Goal: Task Accomplishment & Management: Use online tool/utility

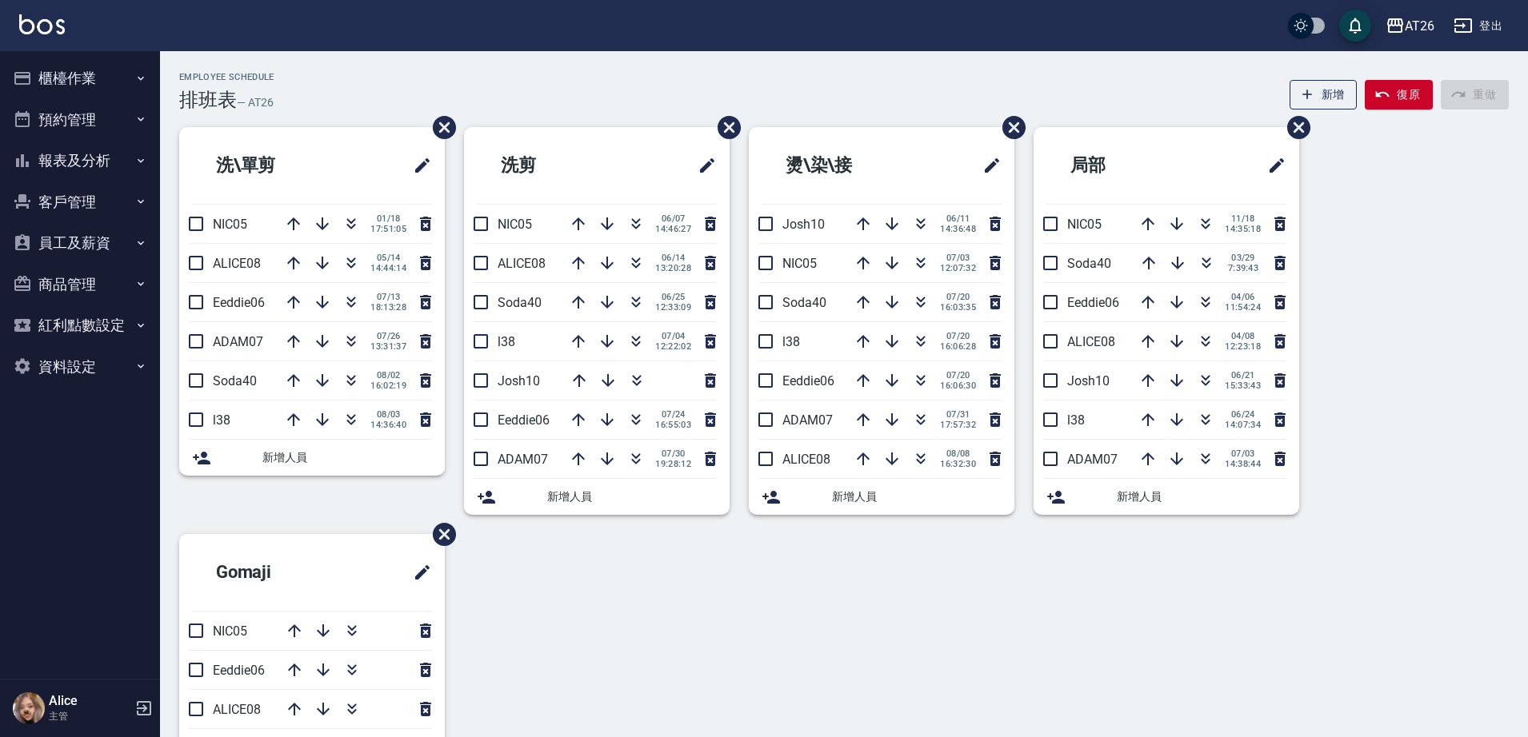
click at [126, 91] on button "櫃檯作業" at bounding box center [79, 79] width 147 height 42
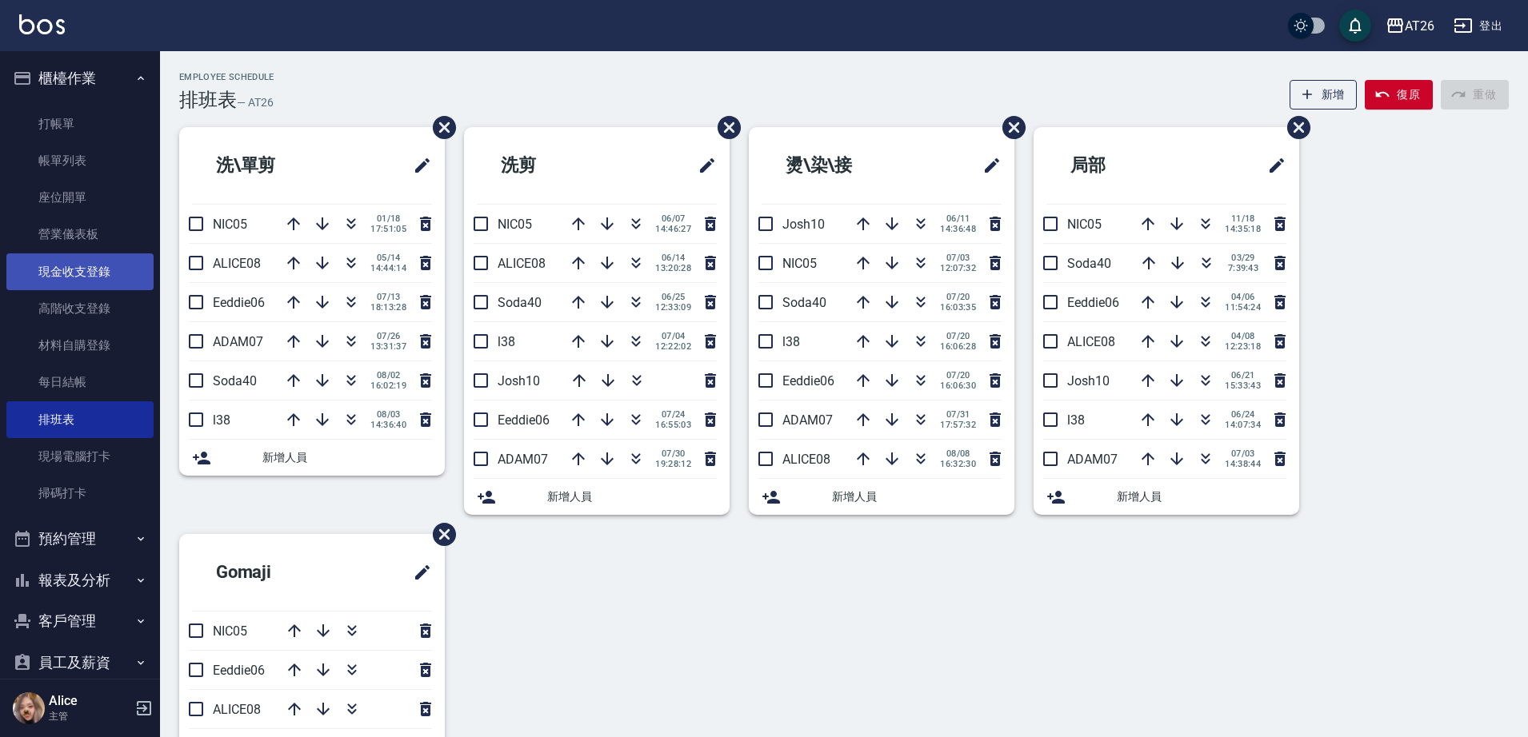
click at [96, 276] on link "現金收支登錄" at bounding box center [79, 272] width 147 height 37
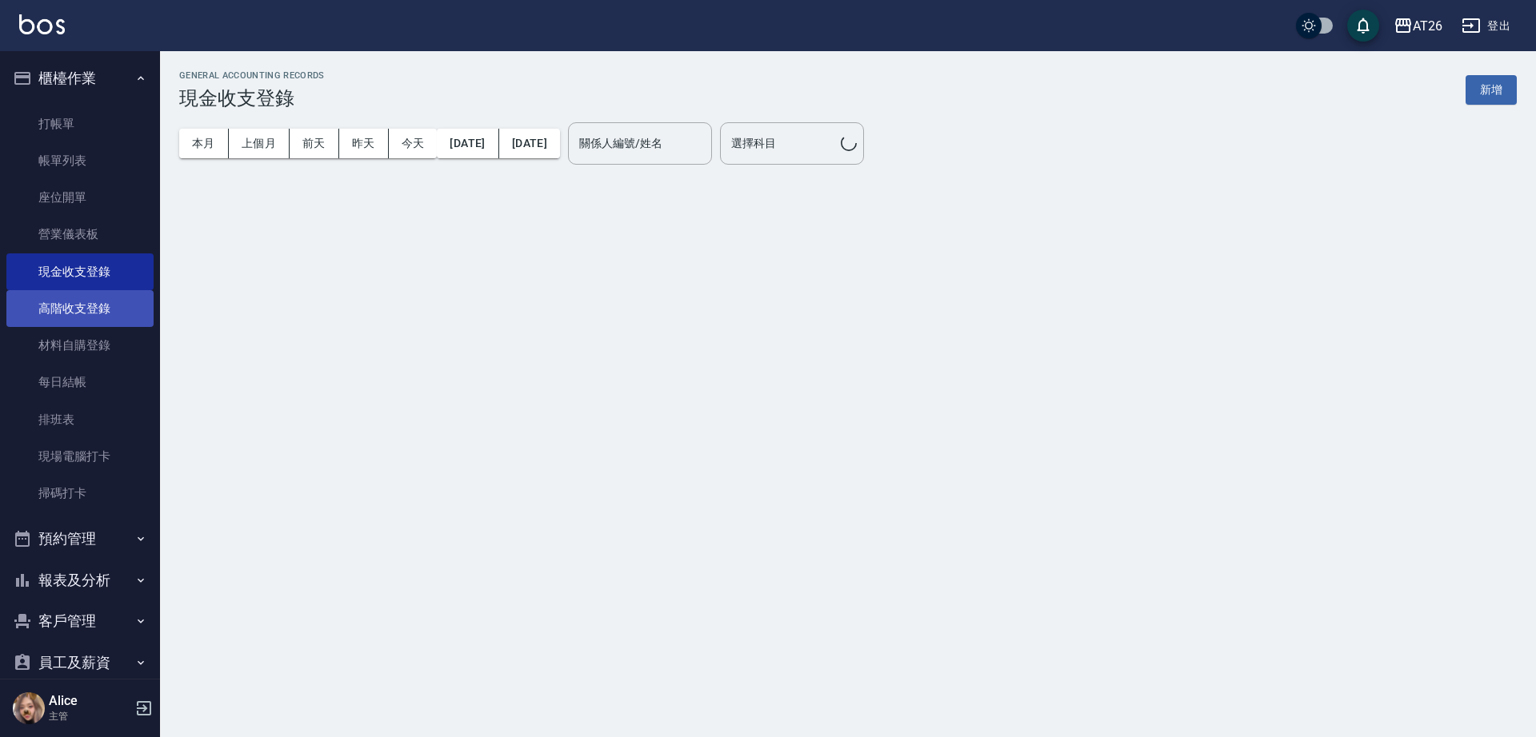
click at [90, 308] on link "高階收支登錄" at bounding box center [79, 308] width 147 height 37
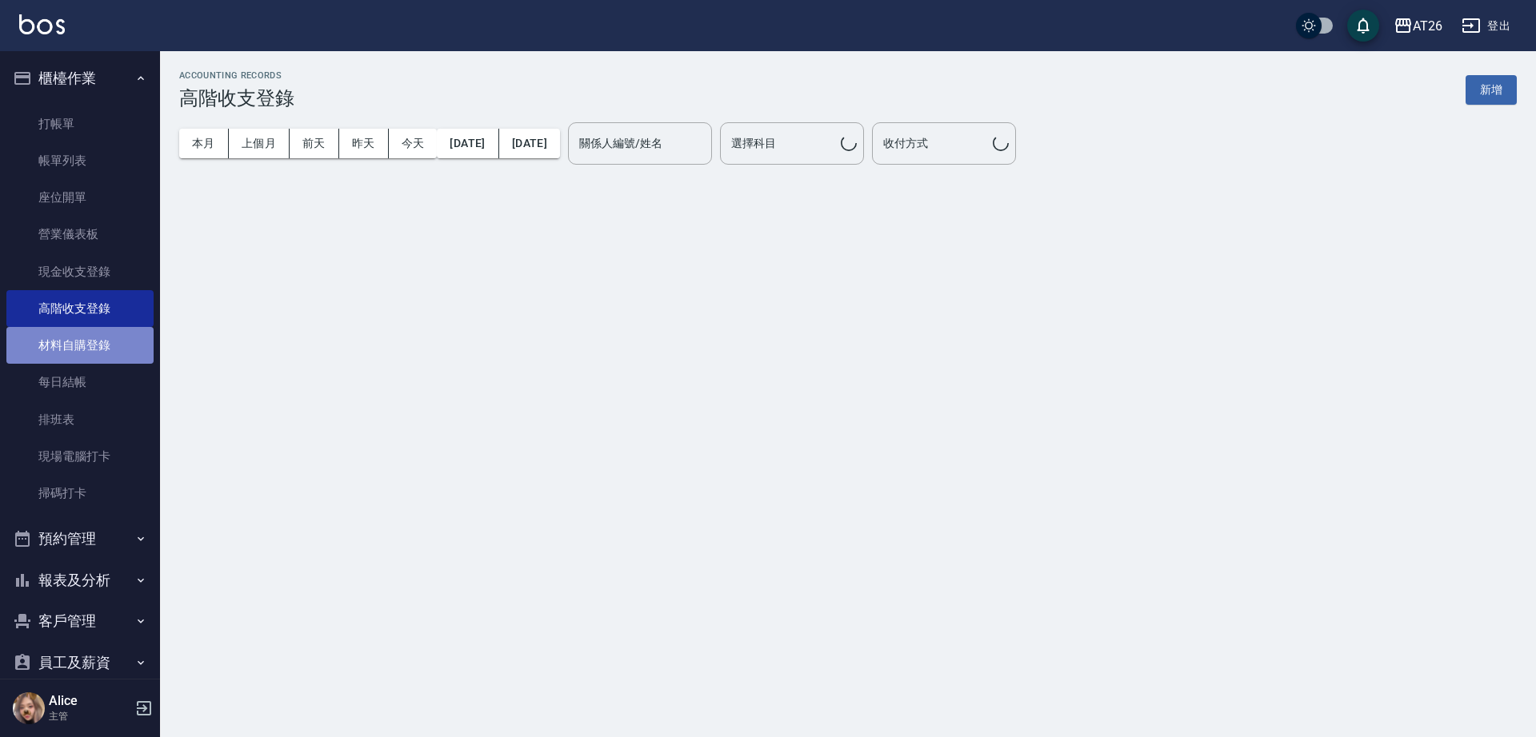
click at [86, 340] on link "材料自購登錄" at bounding box center [79, 345] width 147 height 37
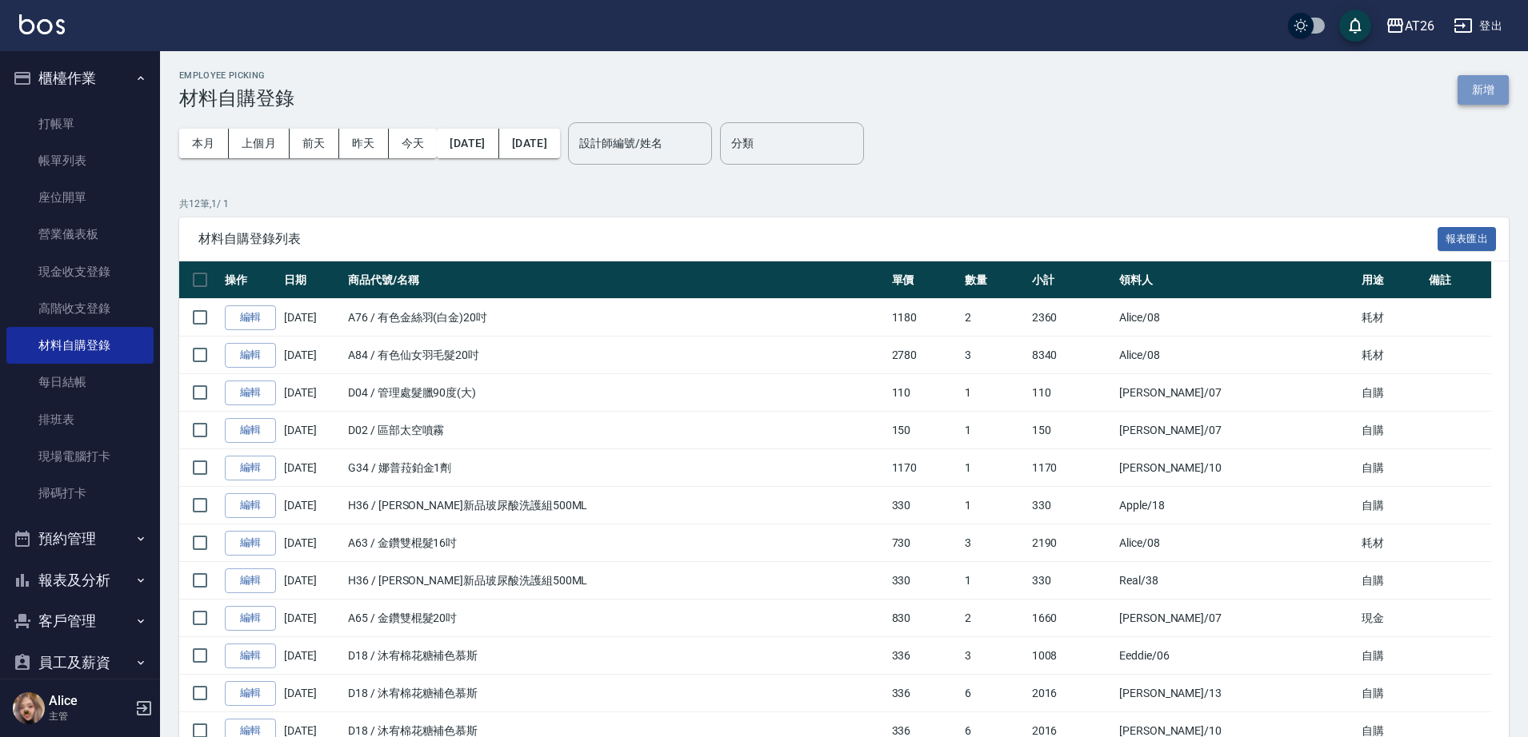
click at [1499, 101] on button "新增" at bounding box center [1482, 90] width 51 height 30
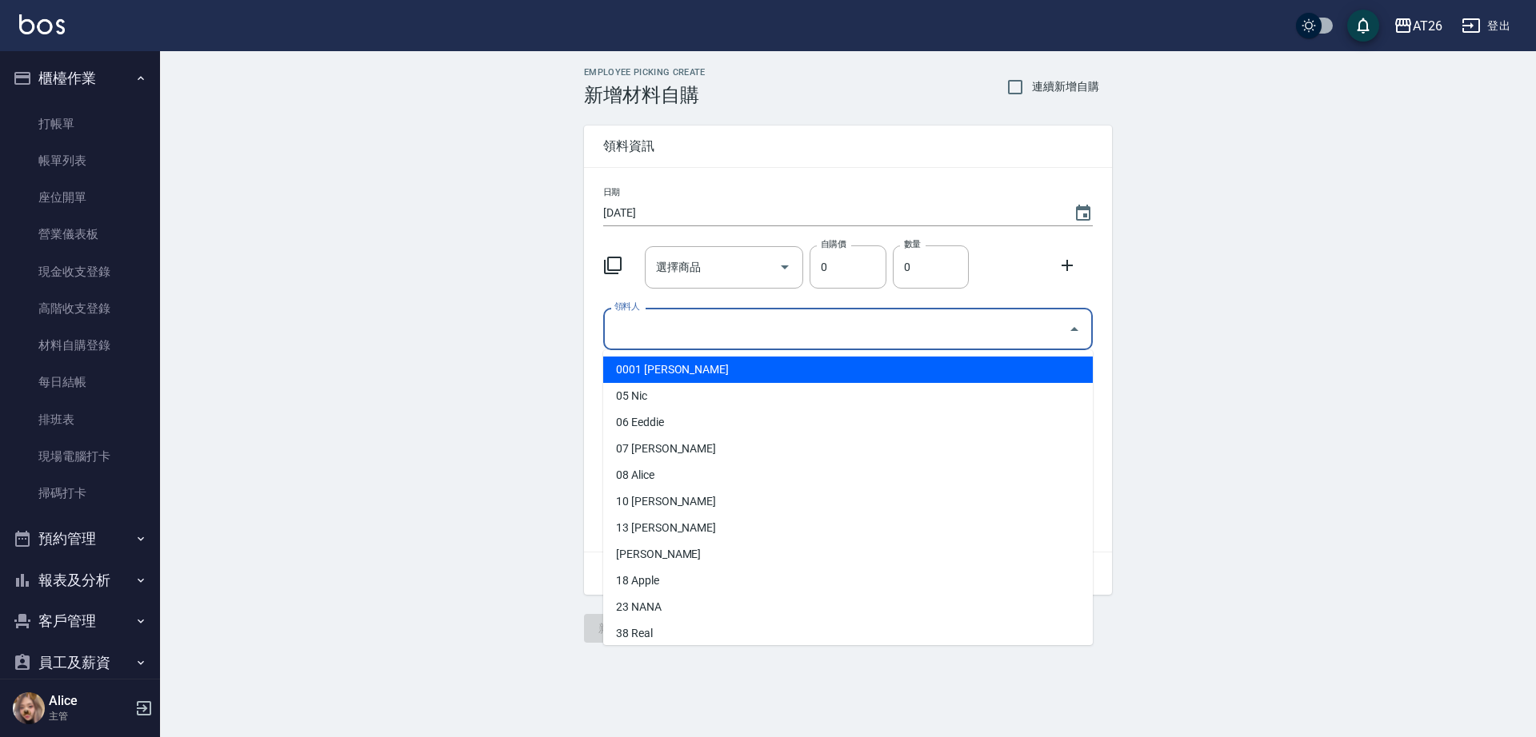
click at [693, 328] on input "領料人" at bounding box center [835, 329] width 451 height 28
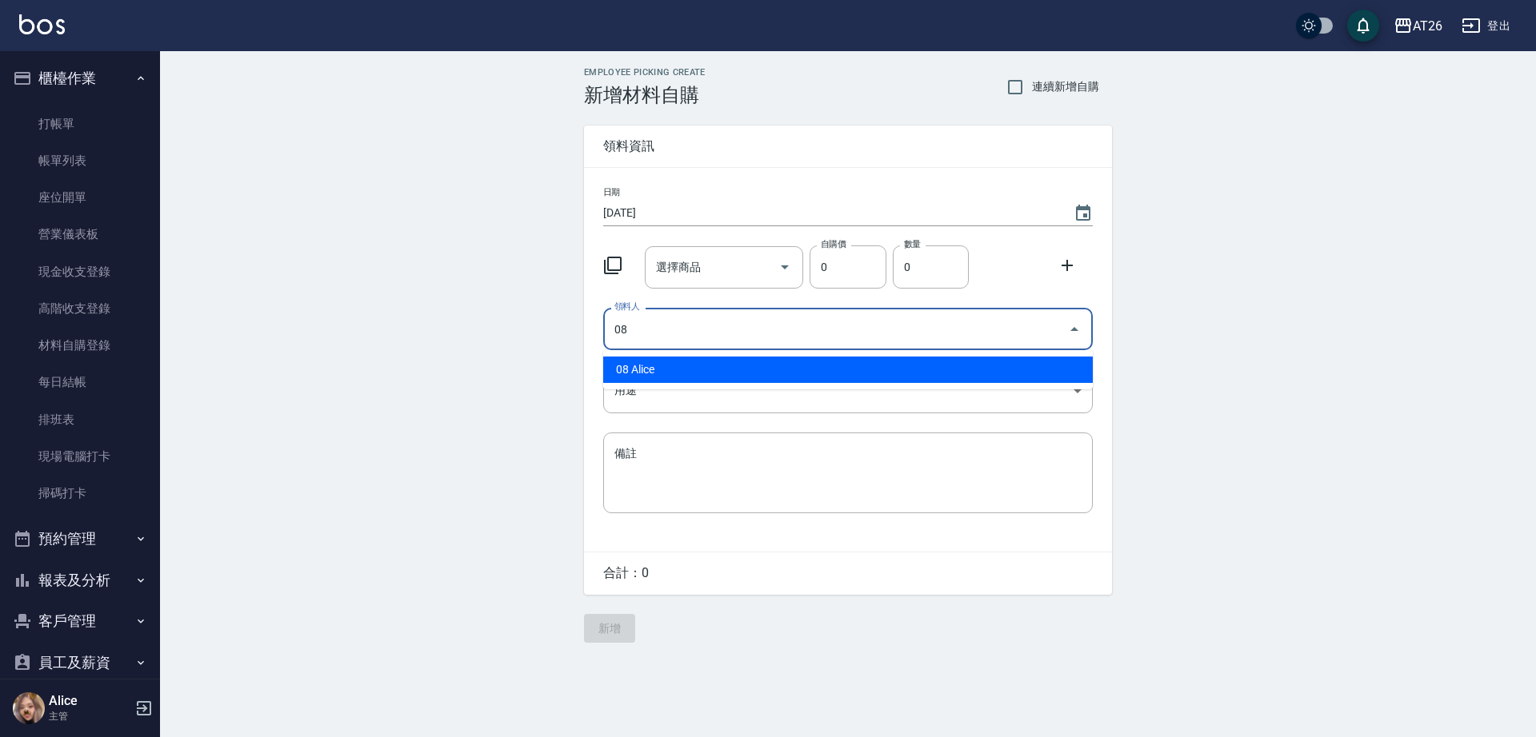
type input "08 Alice"
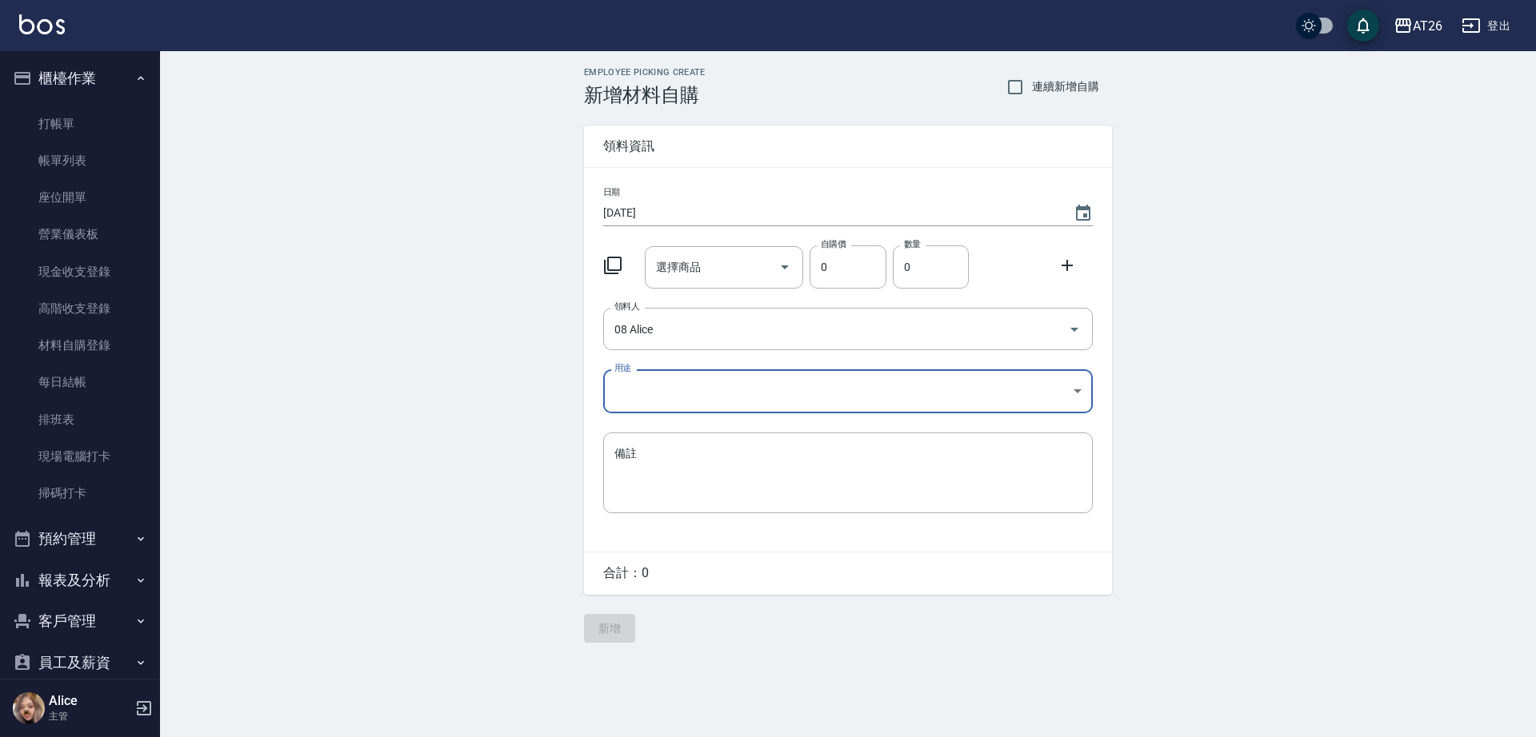
click at [686, 378] on body "AT26 登出 櫃檯作業 打帳單 帳單列表 座位開單 營業儀表板 現金收支登錄 高階收支登錄 材料自購登錄 每日結帳 排班表 現場電腦打卡 掃碼打卡 預約管理…" at bounding box center [768, 368] width 1536 height 737
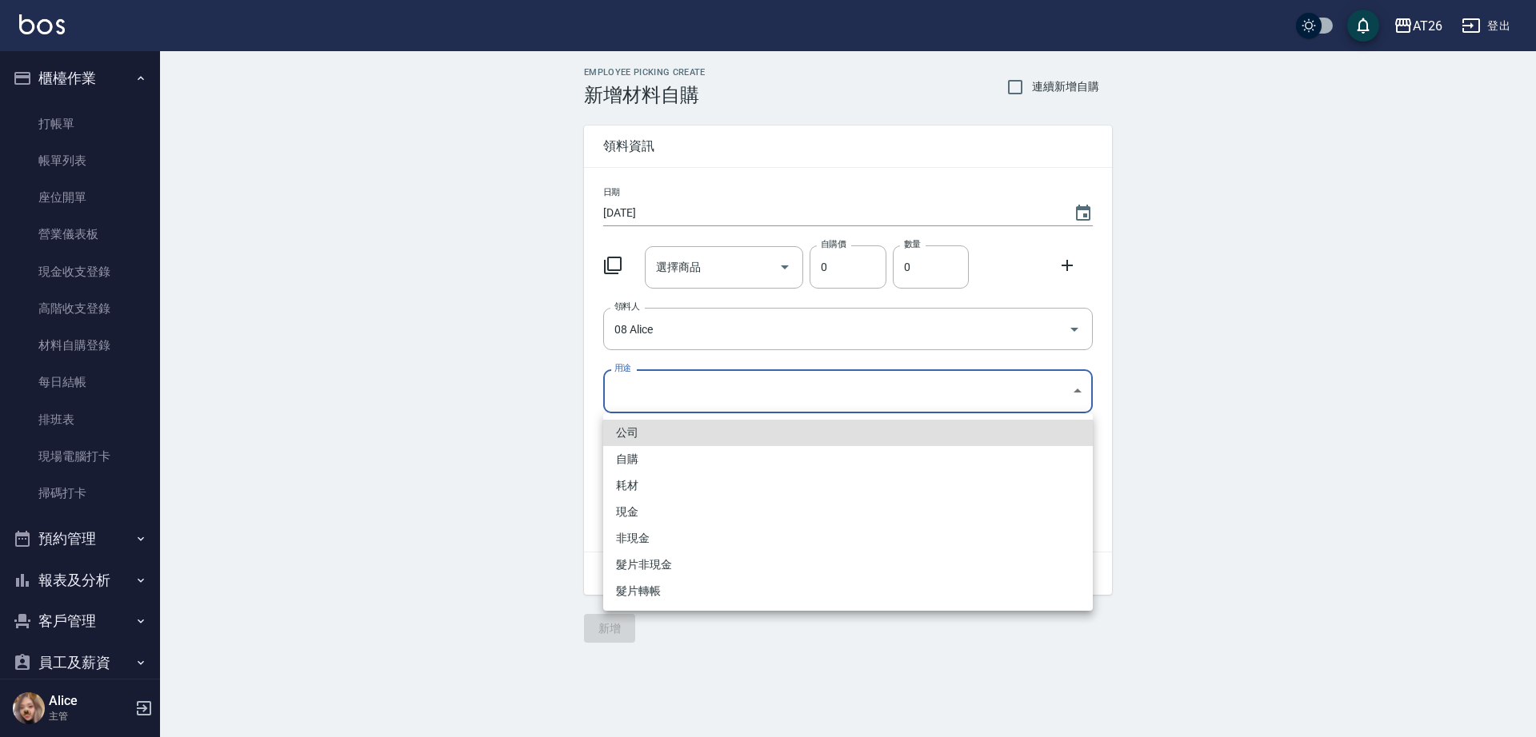
click at [658, 446] on li "自購" at bounding box center [848, 459] width 490 height 26
type input "自購"
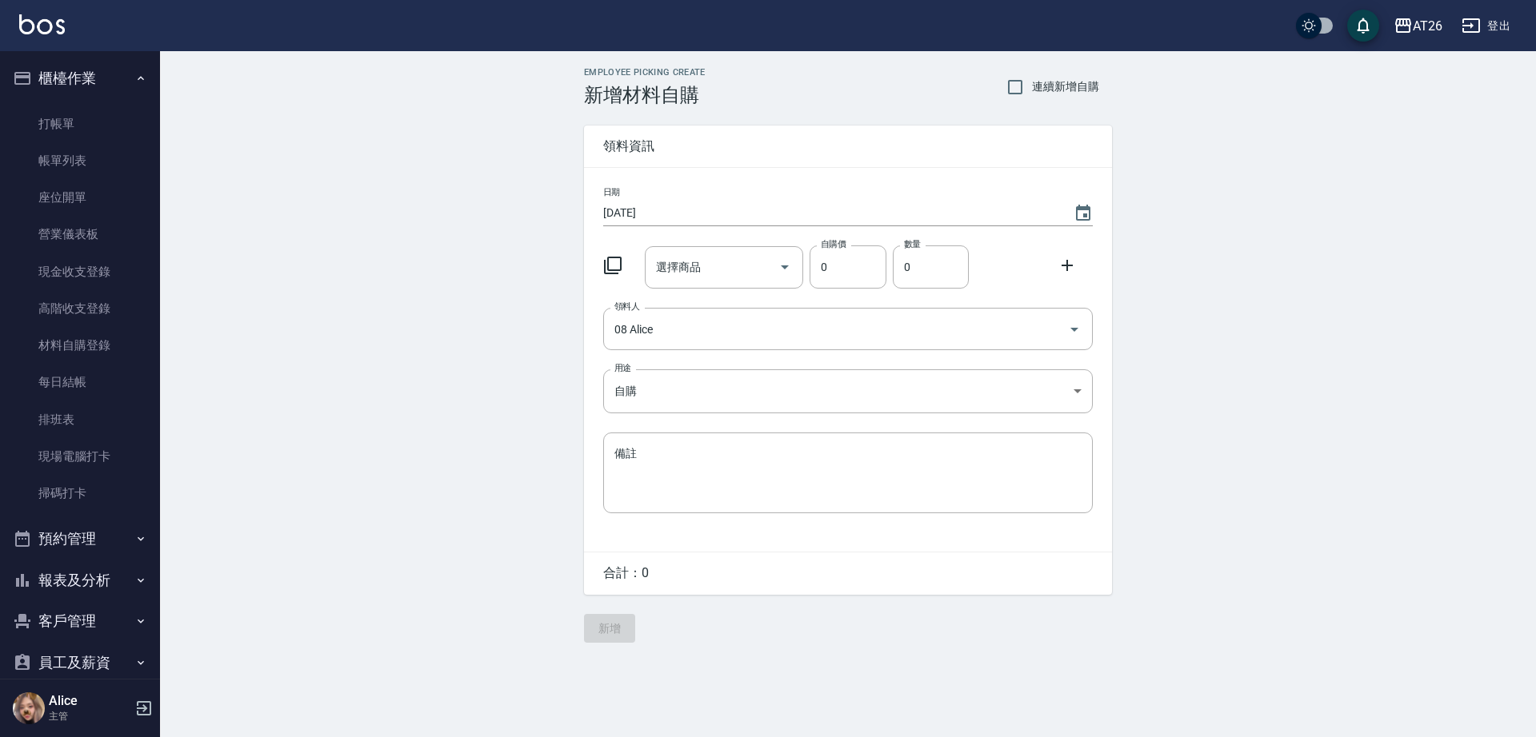
click at [695, 299] on div "日期 [DATE] 選擇商品 選擇商品 自購價 0 自購價 數量 0 數量 領料人 08 Alice 領料人 用途 自購 自購 用途 備註 x 備註" at bounding box center [848, 360] width 528 height 384
click at [698, 285] on div "選擇商品" at bounding box center [724, 267] width 159 height 42
type input "z"
type input "ㄈ"
type input "雷"
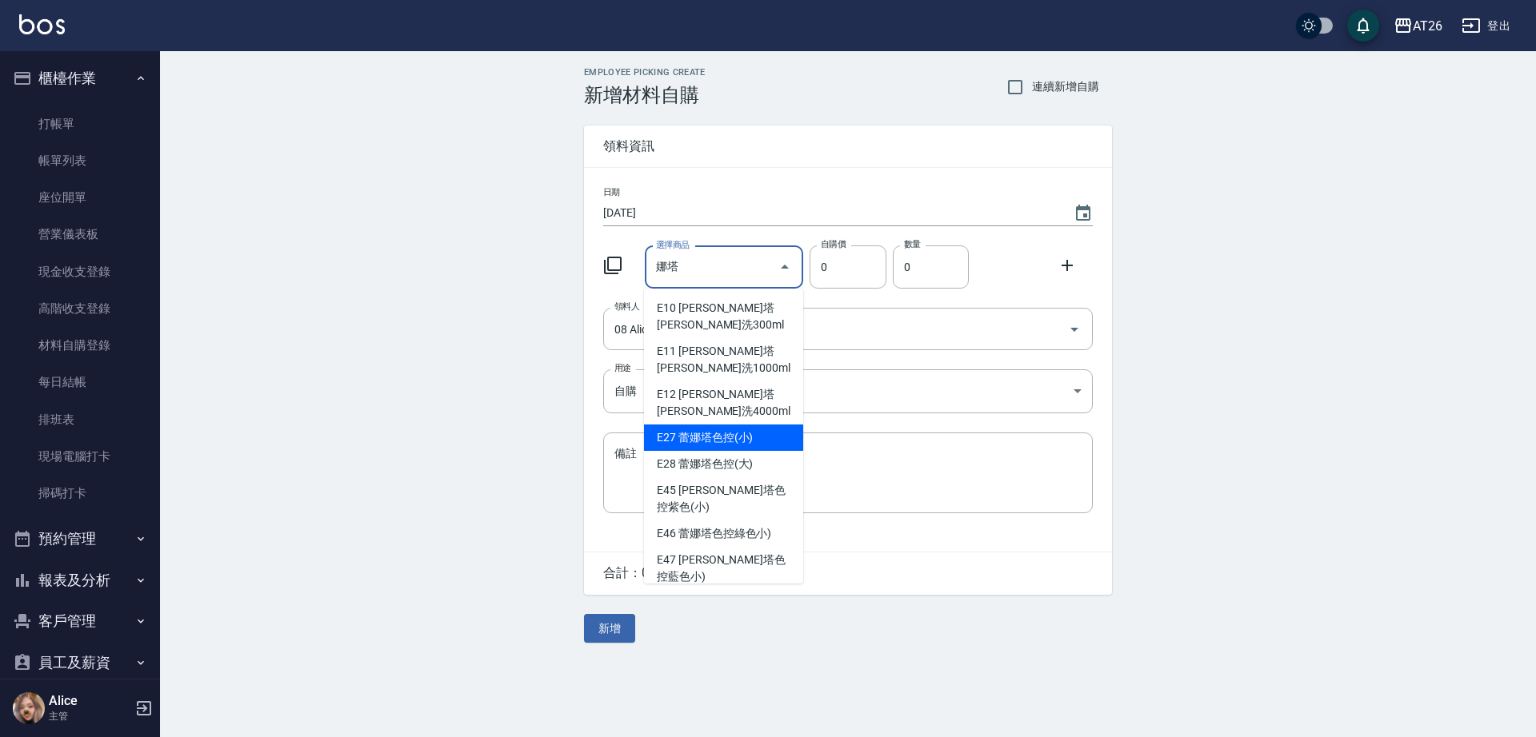
click at [767, 429] on li "E27 蕾娜塔色控(小)" at bounding box center [723, 438] width 159 height 26
type input "[PERSON_NAME]塔色控(小)"
type input "300"
type input "1"
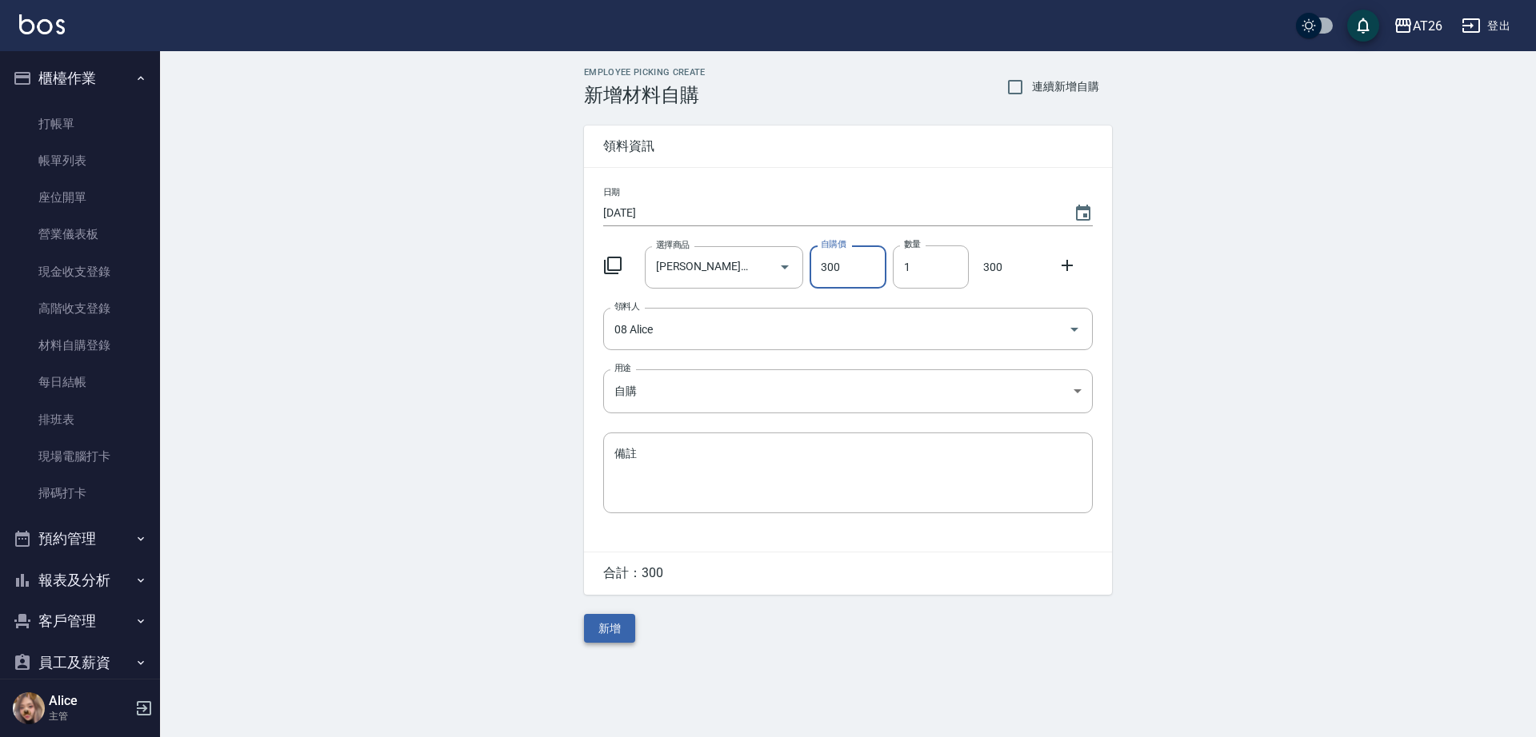
click at [623, 625] on button "新增" at bounding box center [609, 629] width 51 height 30
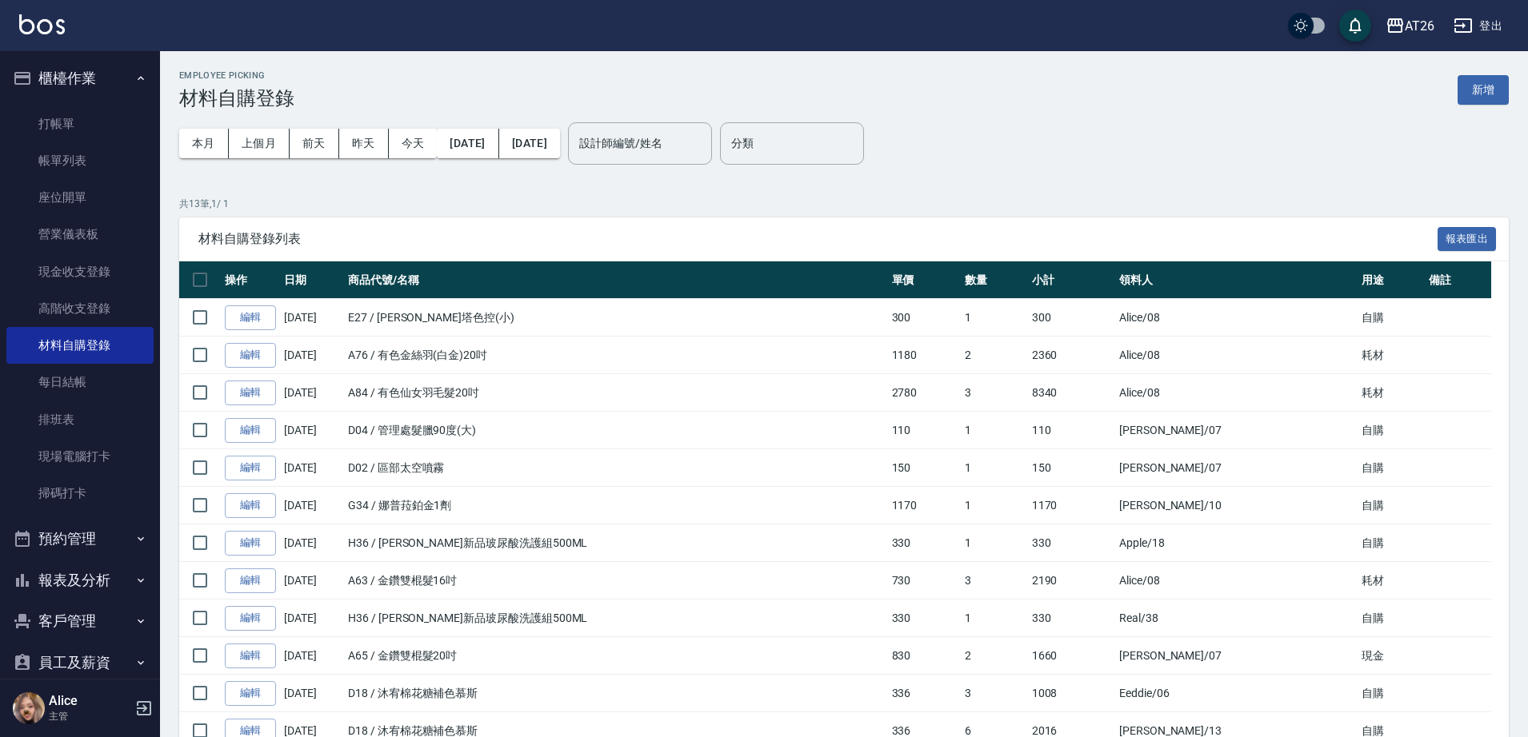
drag, startPoint x: 830, startPoint y: 566, endPoint x: 805, endPoint y: 561, distance: 26.2
click at [830, 566] on td "A63 / 金鑽雙棍髮16吋" at bounding box center [616, 581] width 544 height 38
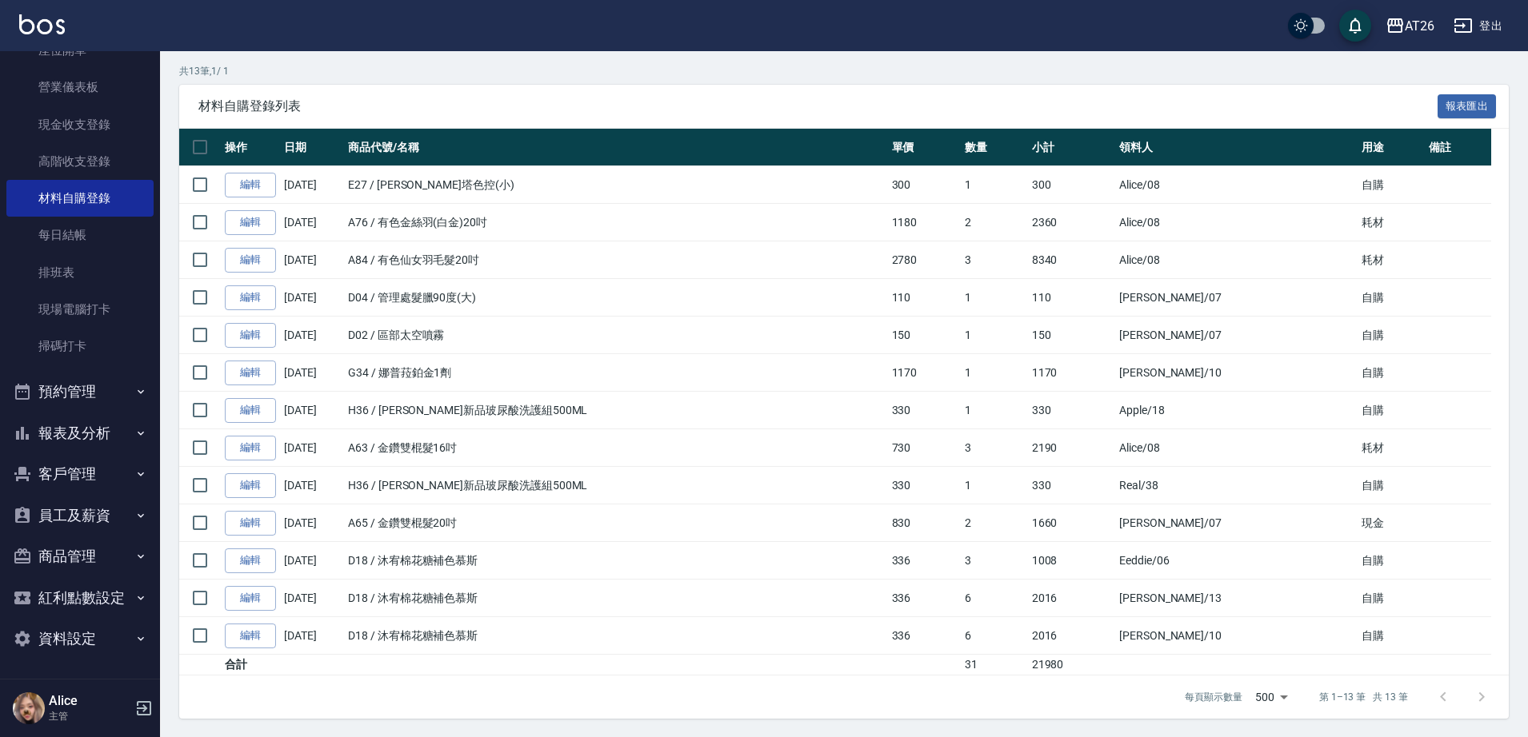
scroll to position [134, 0]
click at [94, 440] on button "報表及分析" at bounding box center [79, 434] width 147 height 42
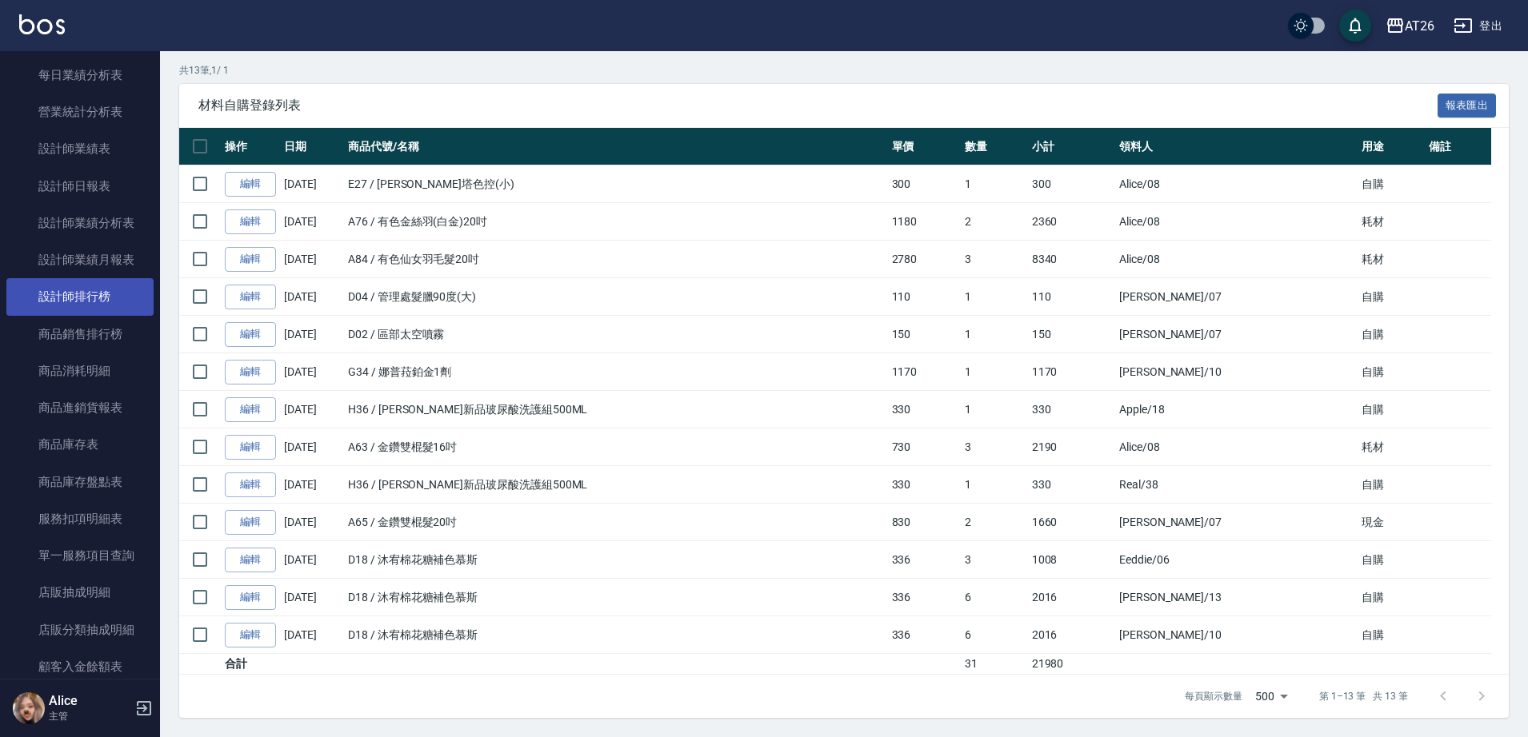
scroll to position [847, 0]
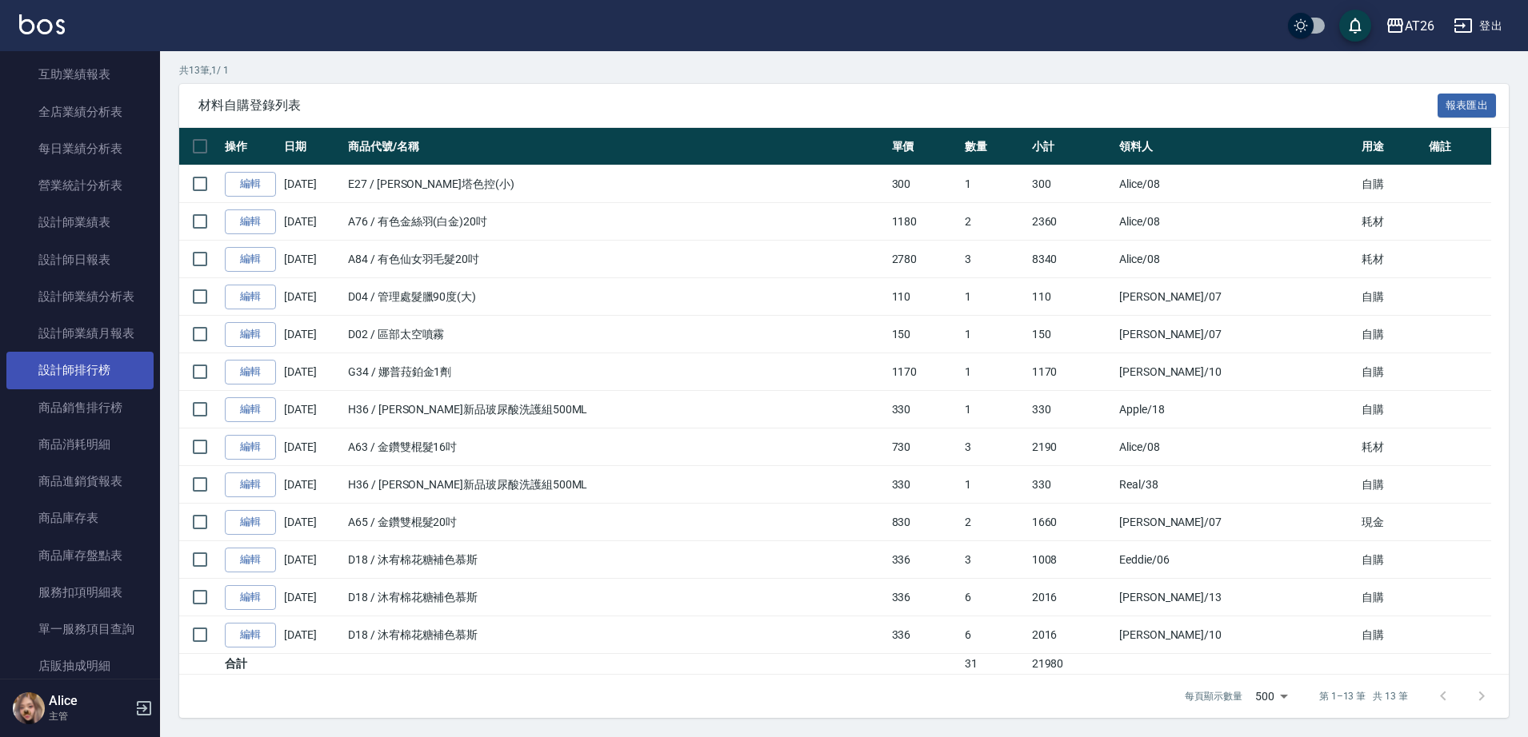
click at [118, 377] on link "設計師排行榜" at bounding box center [79, 370] width 147 height 37
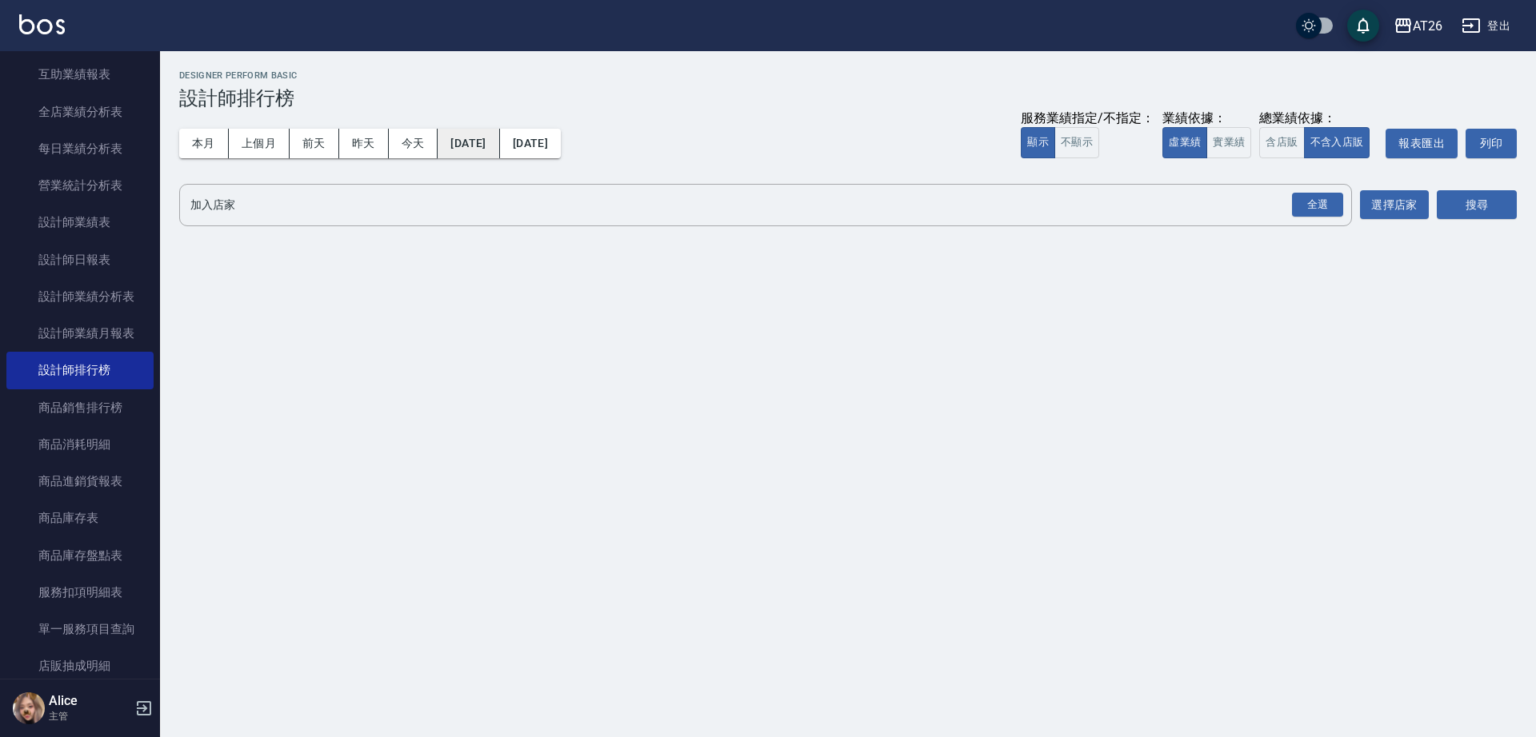
click at [499, 141] on button "[DATE]" at bounding box center [469, 144] width 62 height 30
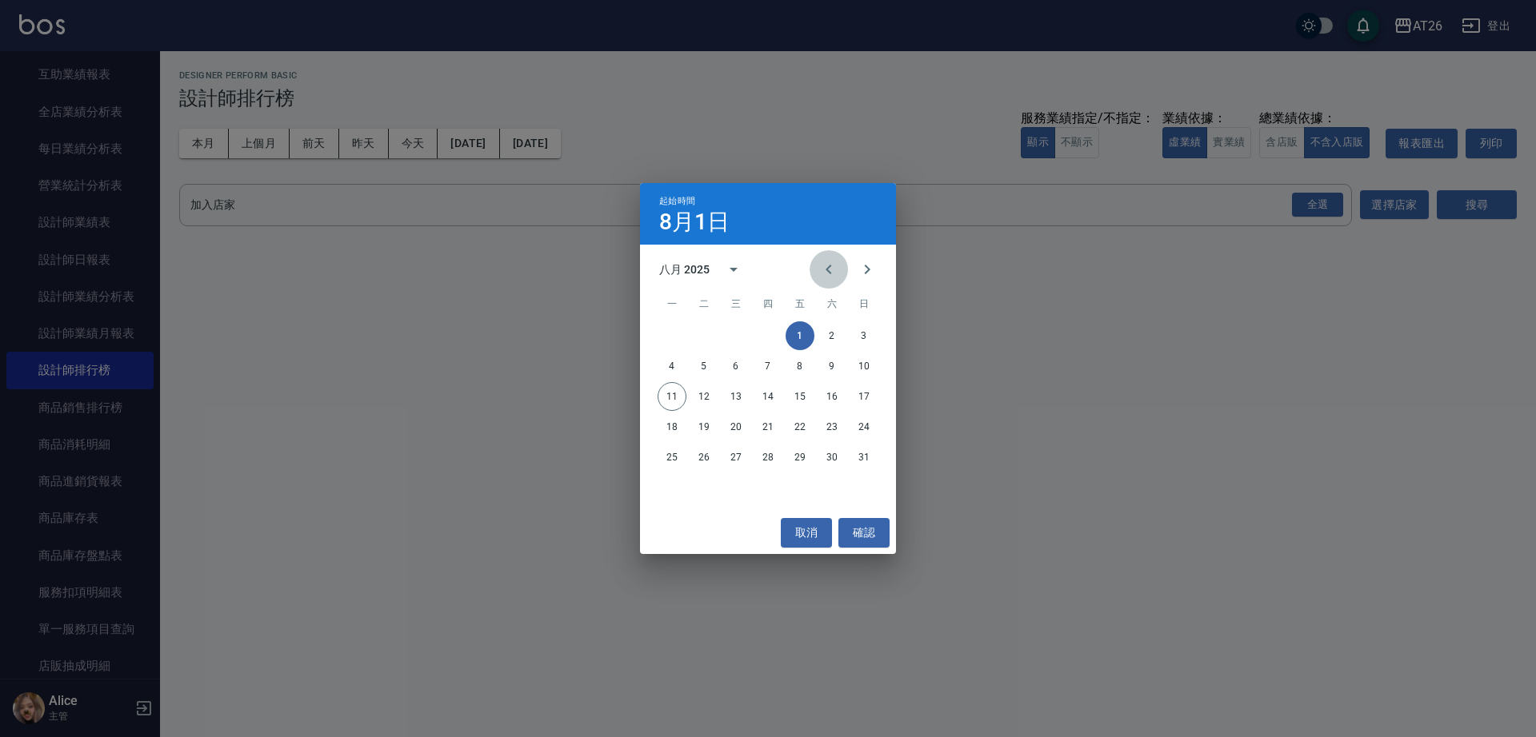
click at [815, 266] on button "Previous month" at bounding box center [828, 269] width 38 height 38
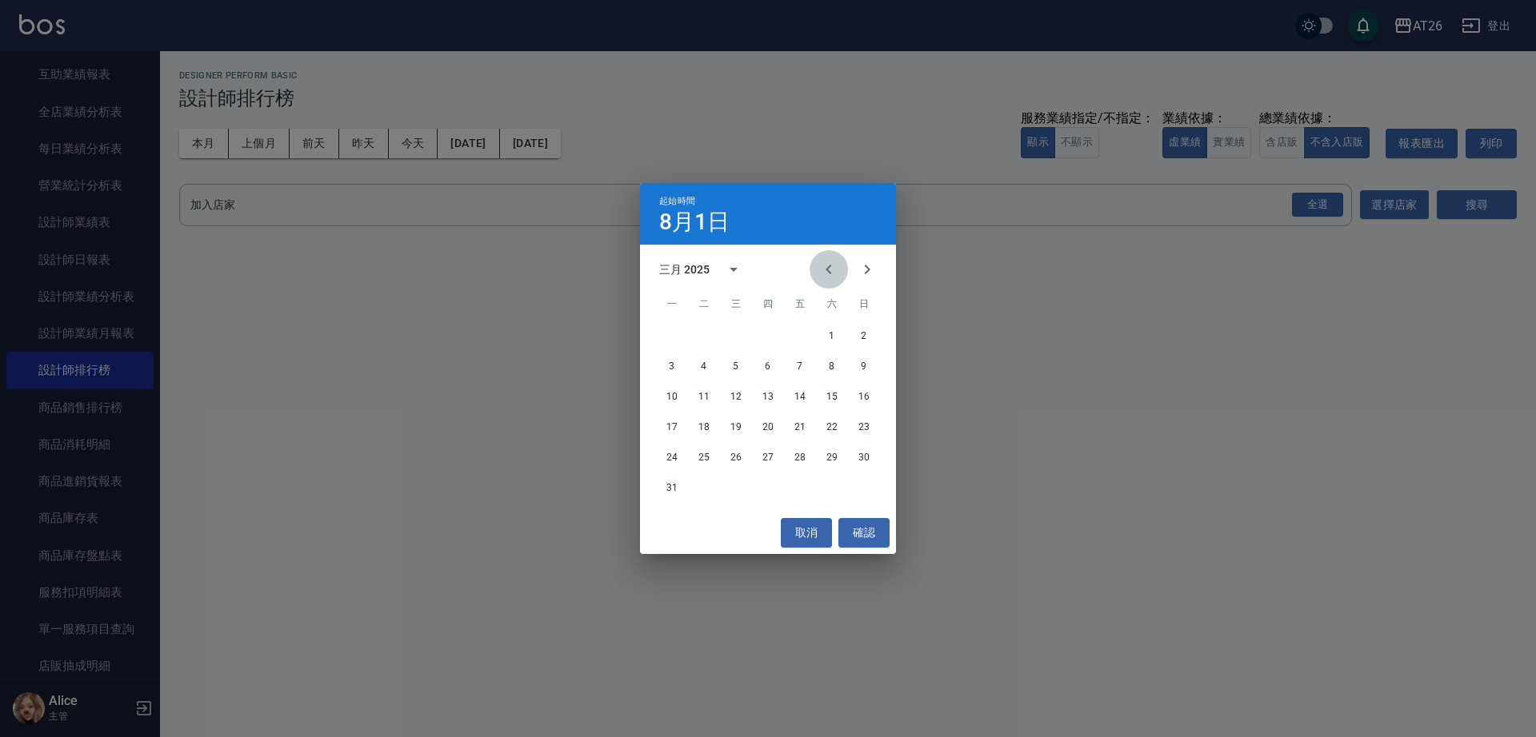
click at [815, 266] on button "Previous month" at bounding box center [828, 269] width 38 height 38
click at [860, 273] on icon "Next month" at bounding box center [866, 269] width 19 height 19
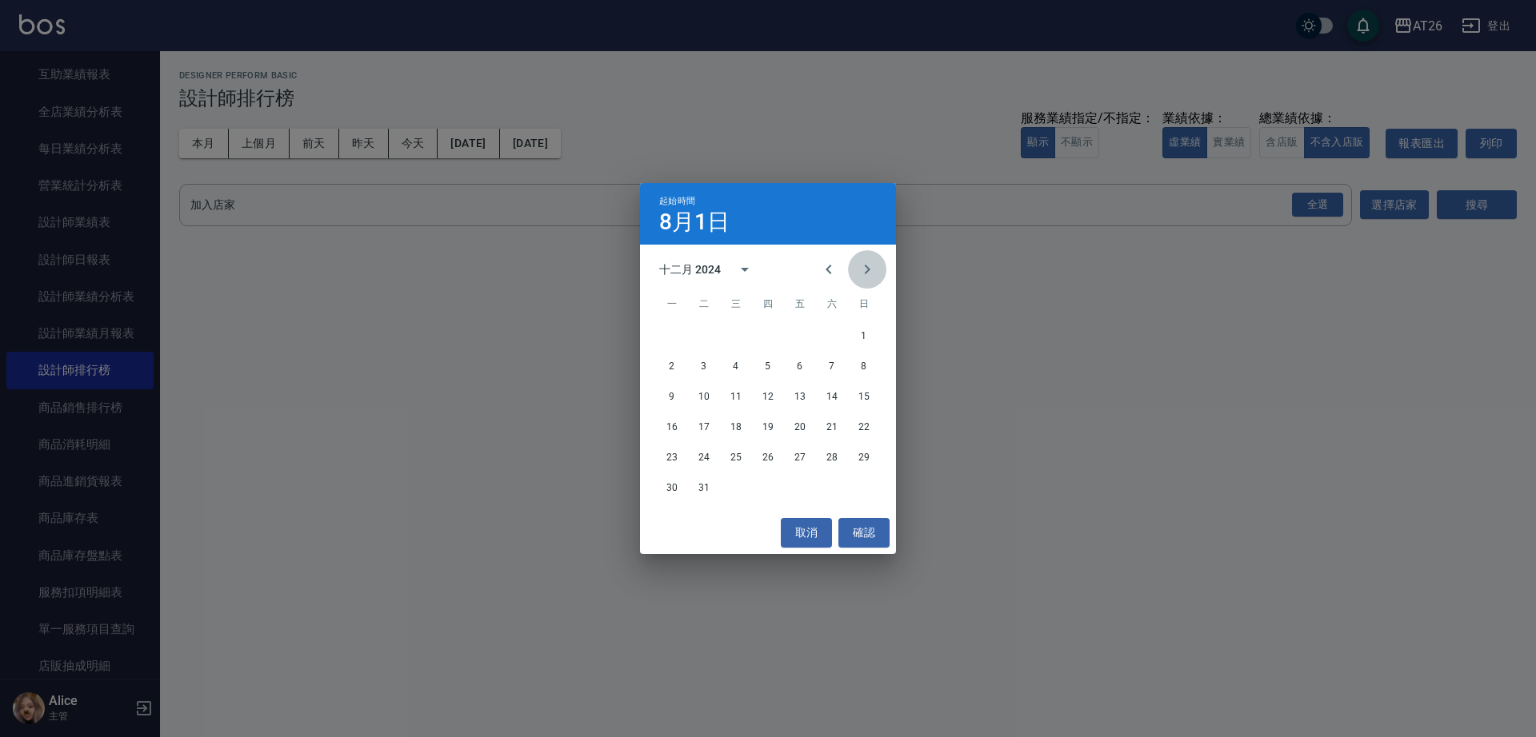
click at [860, 273] on icon "Next month" at bounding box center [866, 269] width 19 height 19
click at [737, 330] on button "1" at bounding box center [735, 336] width 29 height 29
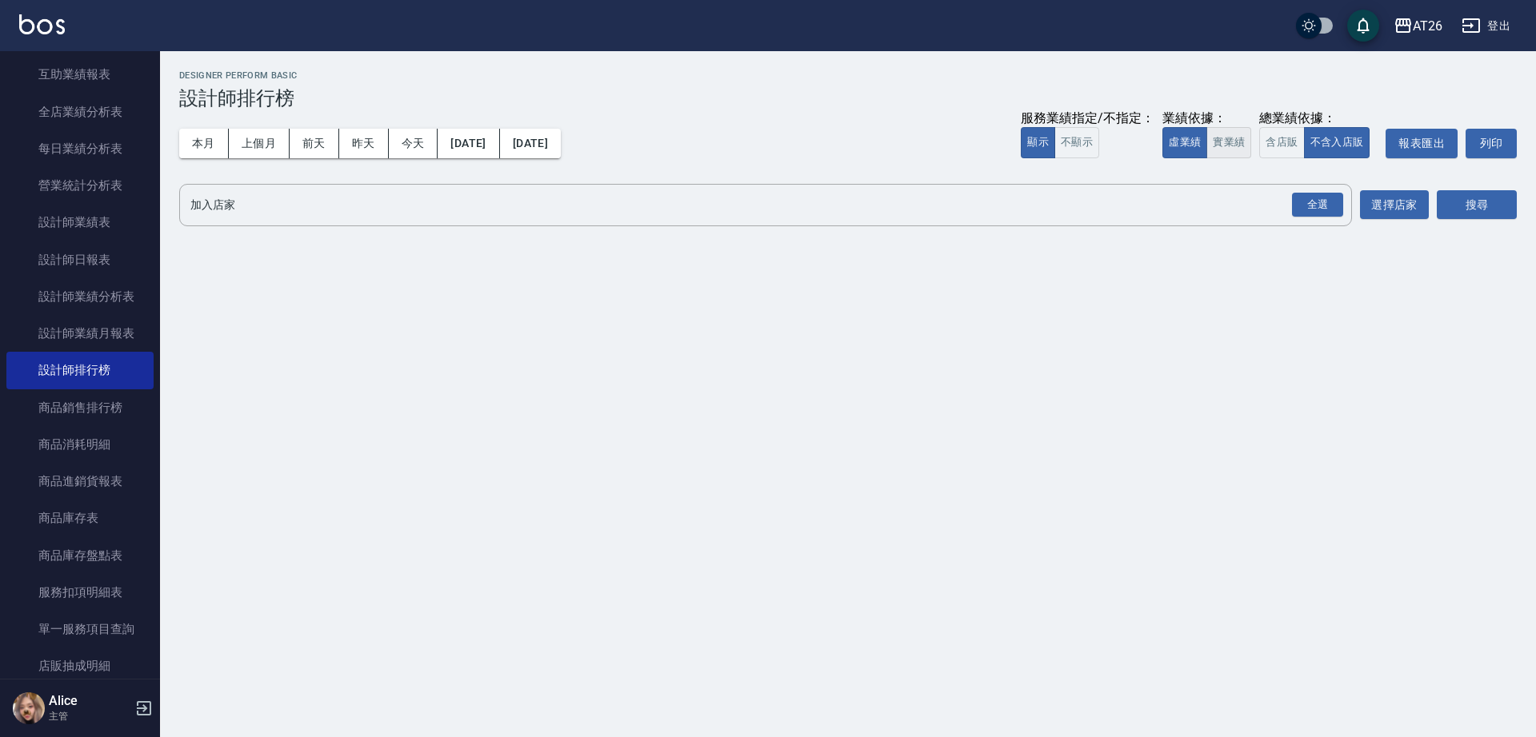
click at [1233, 141] on button "實業績" at bounding box center [1228, 142] width 45 height 31
click at [1289, 186] on div "全選" at bounding box center [1317, 205] width 56 height 42
click at [1301, 202] on div "全選" at bounding box center [1317, 205] width 51 height 25
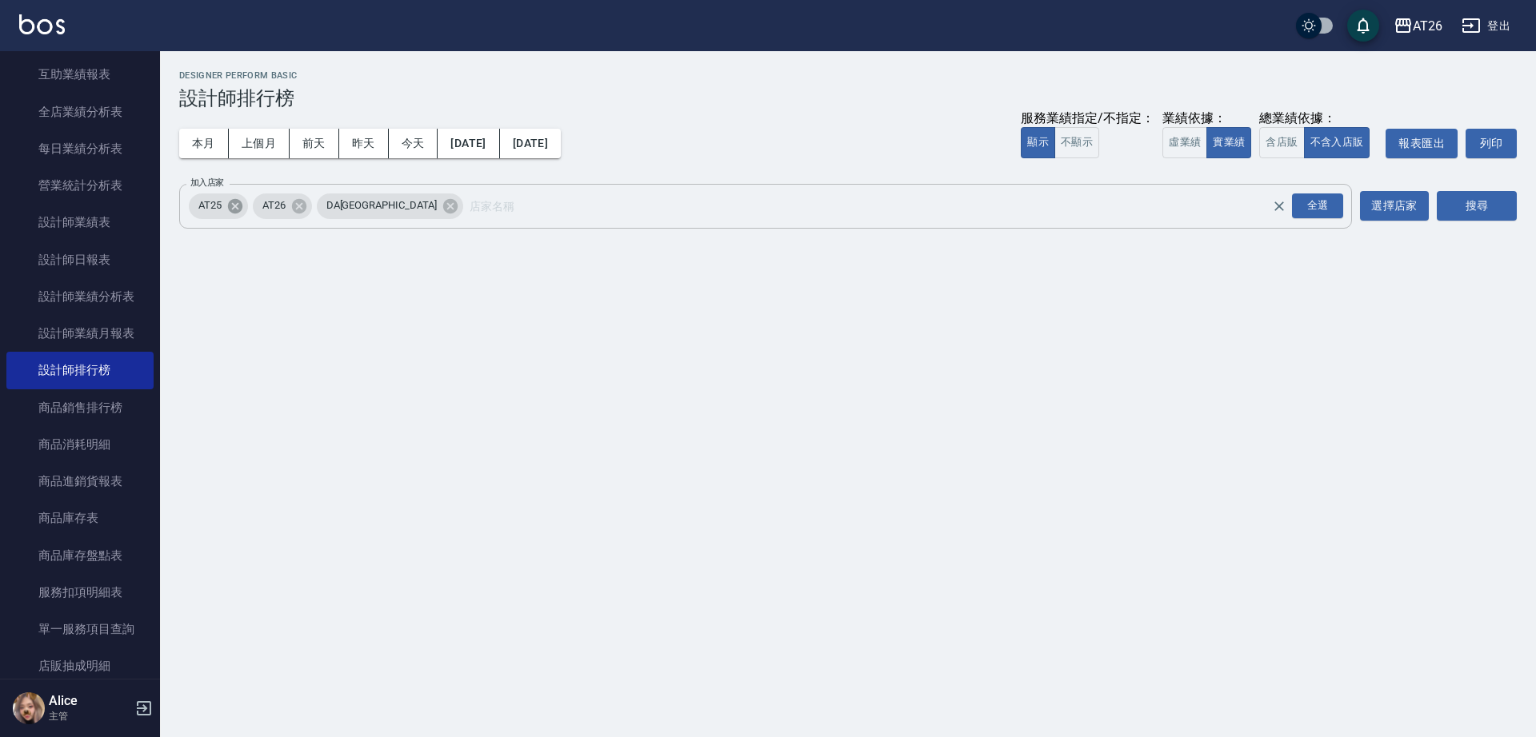
click at [240, 214] on icon at bounding box center [235, 207] width 18 height 18
click at [379, 210] on icon at bounding box center [386, 205] width 14 height 14
click at [1465, 203] on button "搜尋" at bounding box center [1477, 206] width 80 height 30
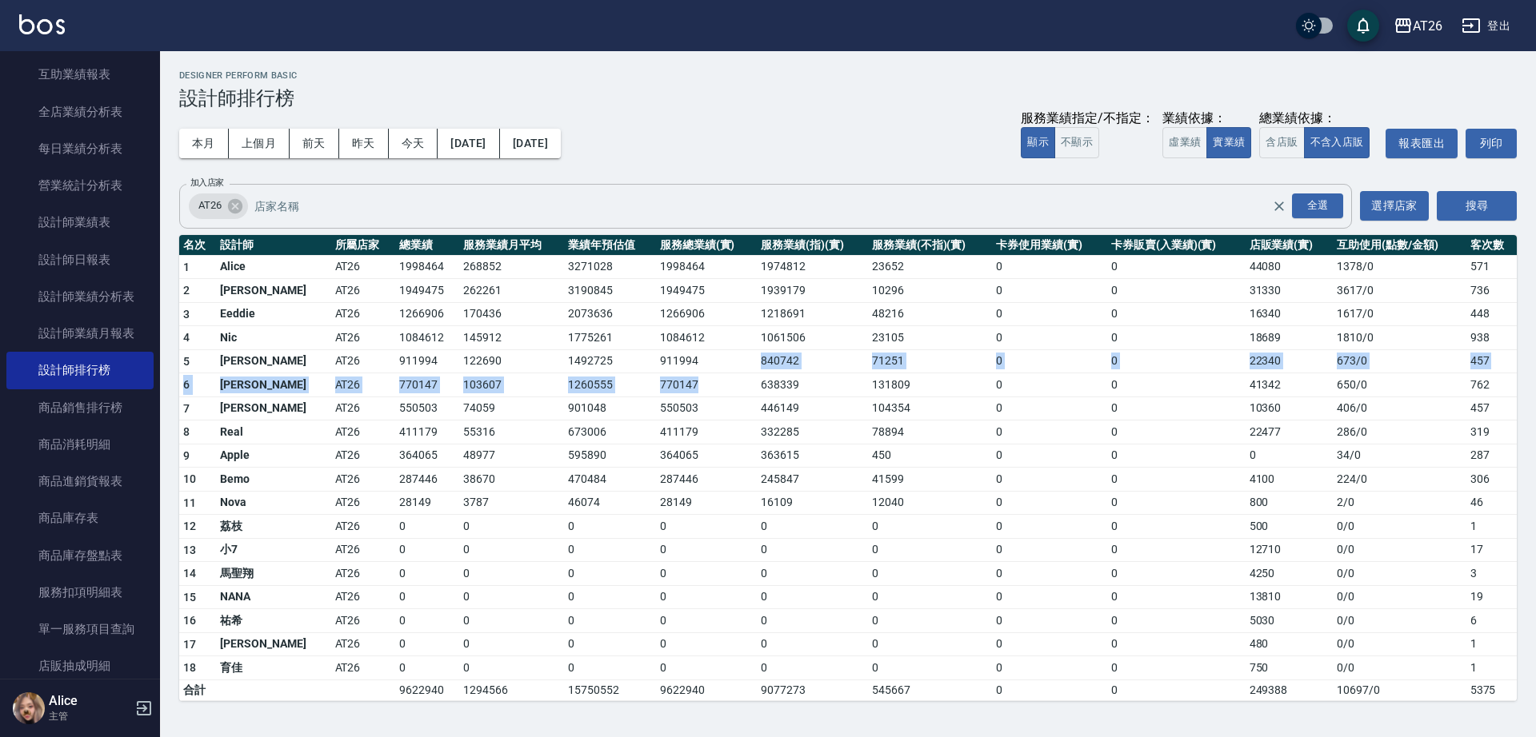
click at [716, 373] on tbody "1 Alice AT26 1998464 268852 3271028 1998464 1974812 23652 0 0 44080 1378 / 0 57…" at bounding box center [847, 478] width 1337 height 446
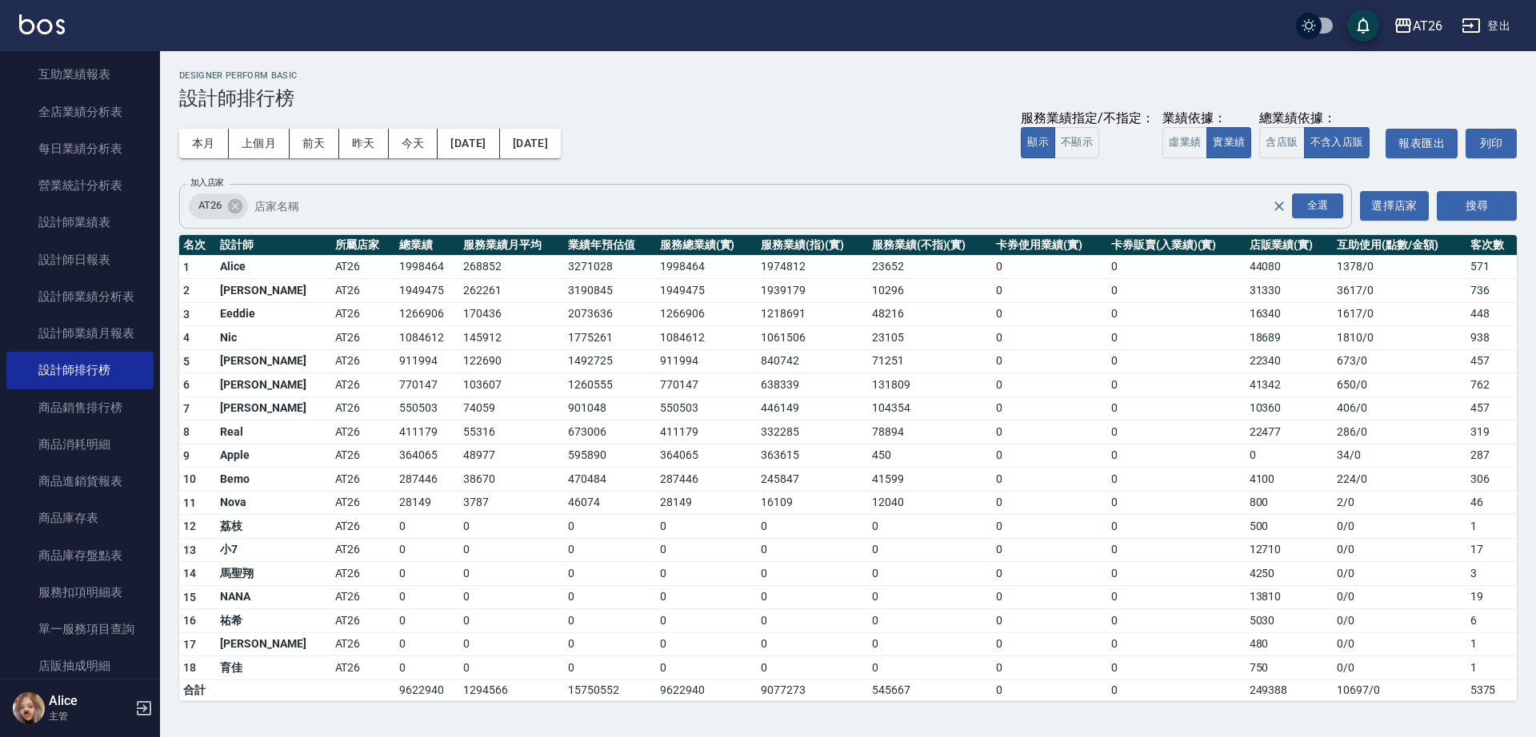
click at [564, 313] on td "2073636" at bounding box center [609, 314] width 91 height 24
drag, startPoint x: 0, startPoint y: 736, endPoint x: 862, endPoint y: 464, distance: 904.1
click at [868, 464] on td "450" at bounding box center [930, 456] width 125 height 24
drag, startPoint x: 113, startPoint y: 13, endPoint x: 129, endPoint y: 14, distance: 16.0
